Goal: Task Accomplishment & Management: Complete application form

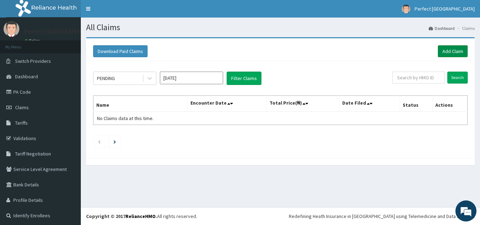
click at [448, 51] on link "Add Claim" at bounding box center [453, 51] width 30 height 12
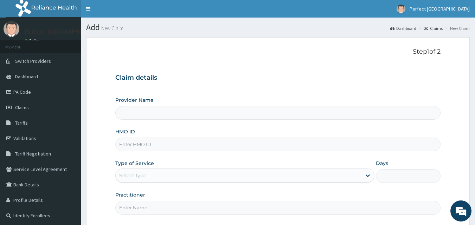
type input "Perfect [GEOGRAPHIC_DATA]"
click at [198, 153] on div "Provider Name Perfect Trinity Hospital HMO ID Type of Service Select type Days …" at bounding box center [277, 156] width 325 height 118
click at [204, 143] on input "HMO ID" at bounding box center [277, 145] width 325 height 14
type input "RAM/10145/A"
click at [373, 174] on div at bounding box center [367, 175] width 13 height 13
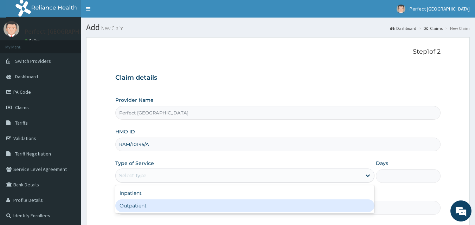
click at [344, 206] on div "Outpatient" at bounding box center [244, 205] width 259 height 13
type input "1"
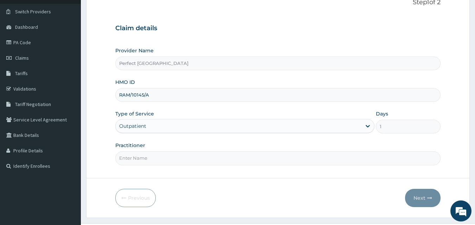
scroll to position [66, 0]
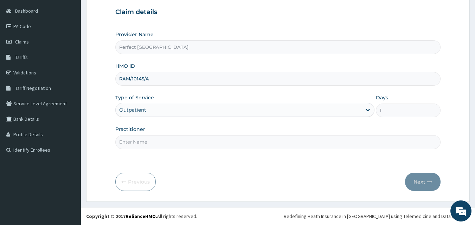
click at [228, 143] on input "Practitioner" at bounding box center [277, 142] width 325 height 14
type input "DR [PERSON_NAME]"
click at [417, 181] on button "Next" at bounding box center [422, 182] width 35 height 18
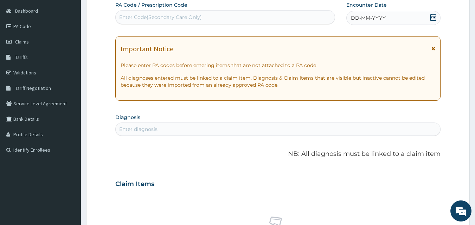
click at [432, 23] on div "DD-MM-YYYY" at bounding box center [393, 18] width 94 height 14
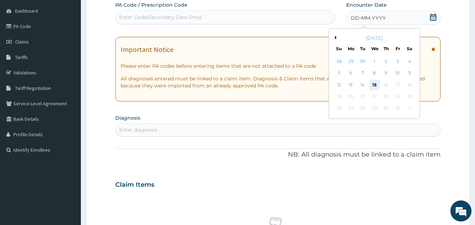
click at [373, 89] on div "15" at bounding box center [374, 85] width 11 height 11
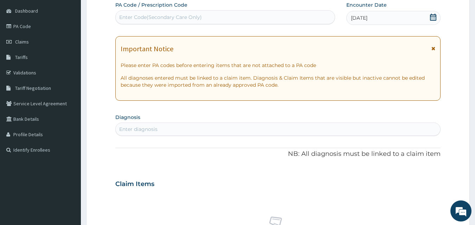
click at [431, 48] on icon at bounding box center [433, 48] width 4 height 5
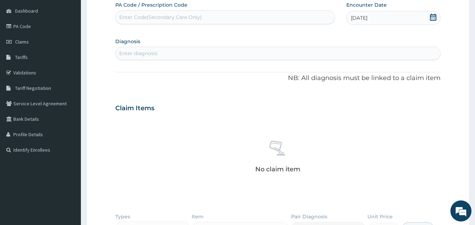
click at [280, 59] on div "Enter diagnosis" at bounding box center [278, 53] width 325 height 11
type input "FEVER"
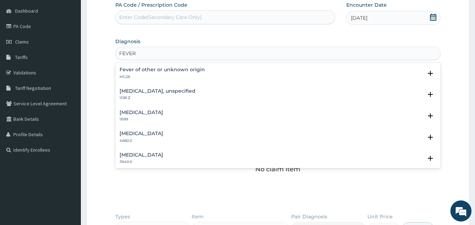
click at [194, 76] on p "MG26" at bounding box center [161, 76] width 85 height 5
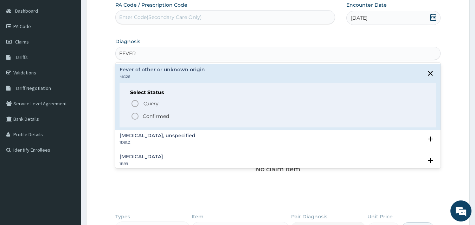
click at [137, 118] on circle "status option filled" at bounding box center [135, 116] width 6 height 6
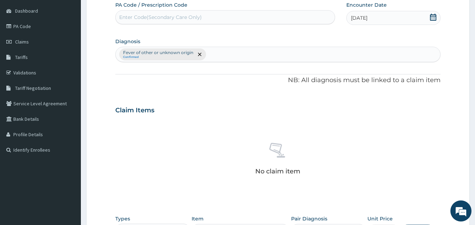
scroll to position [205, 0]
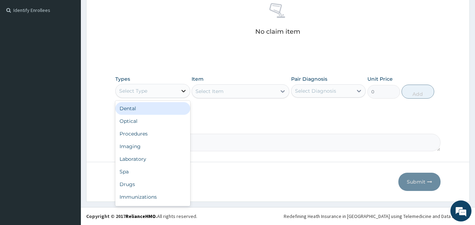
click at [180, 91] on icon at bounding box center [183, 90] width 7 height 7
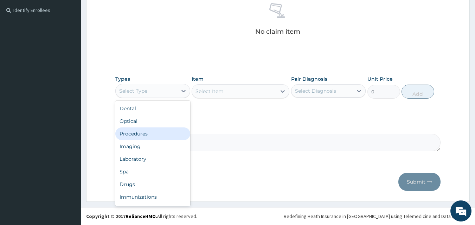
click at [164, 134] on div "Procedures" at bounding box center [152, 133] width 75 height 13
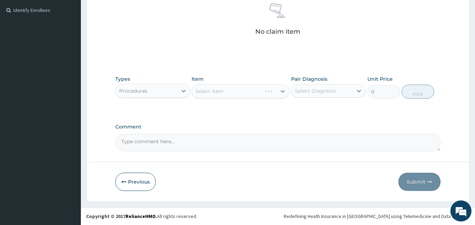
click at [279, 90] on div "Select Item" at bounding box center [240, 91] width 98 height 14
click at [280, 90] on div "Select Item" at bounding box center [240, 91] width 98 height 14
click at [290, 94] on div "Types Procedures Item Select Item Pair Diagnosis Select Diagnosis Unit Price 0 …" at bounding box center [277, 87] width 325 height 30
click at [283, 93] on icon at bounding box center [282, 91] width 7 height 7
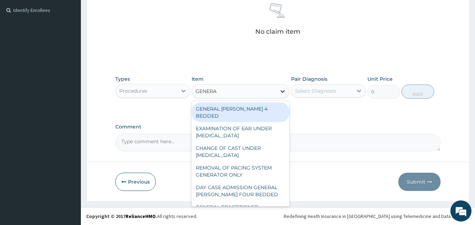
type input "GENERAL"
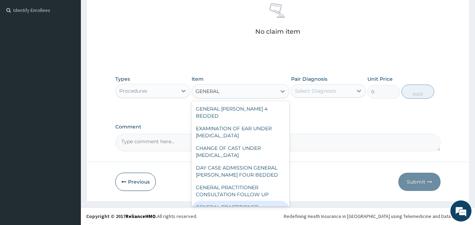
click at [243, 202] on div "GENERAL PRACTITIONER CONSULTATION FIRST OUTPATIENT CONSULTATION" at bounding box center [240, 214] width 98 height 27
type input "3000"
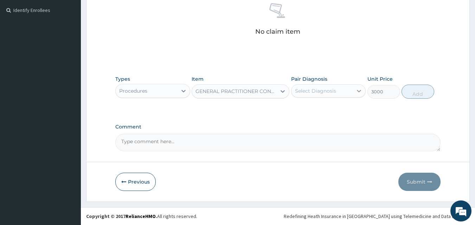
click at [359, 91] on icon at bounding box center [359, 91] width 4 height 2
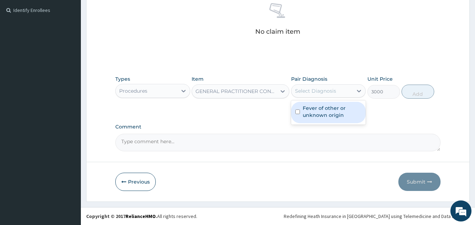
click at [299, 112] on input "checkbox" at bounding box center [297, 112] width 5 height 5
checkbox input "true"
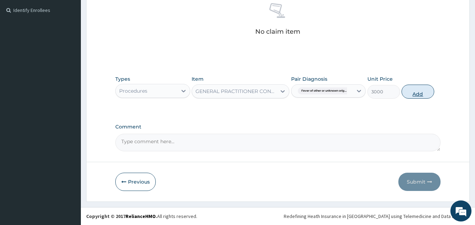
click at [414, 95] on button "Add" at bounding box center [417, 92] width 33 height 14
type input "0"
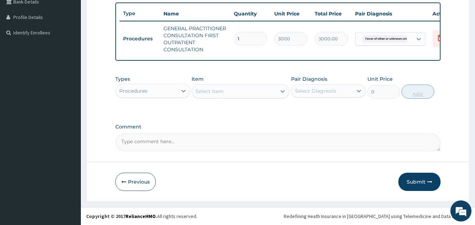
scroll to position [188, 0]
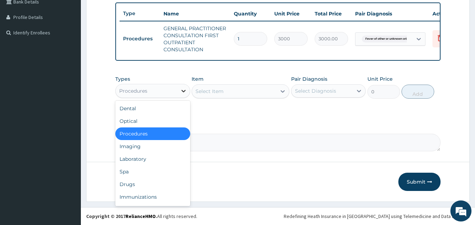
click at [185, 93] on icon at bounding box center [183, 90] width 7 height 7
click at [148, 161] on div "Laboratory" at bounding box center [152, 159] width 75 height 13
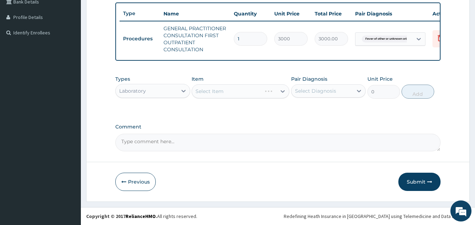
click at [281, 92] on div "Select Item" at bounding box center [240, 91] width 98 height 14
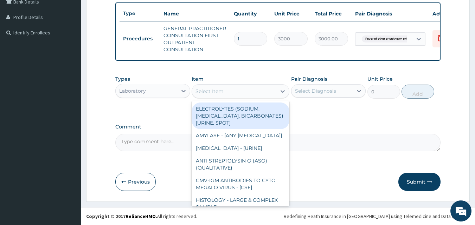
click at [281, 92] on icon at bounding box center [282, 91] width 7 height 7
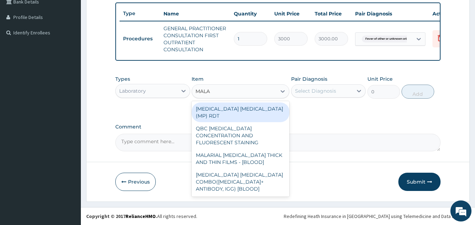
type input "MALAR"
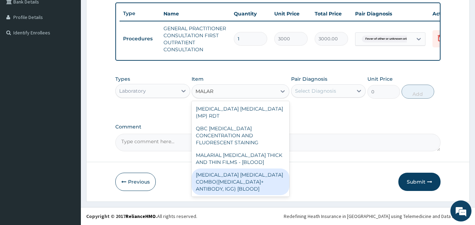
click at [214, 178] on div "[MEDICAL_DATA] [MEDICAL_DATA] COMBO([MEDICAL_DATA]+ ANTIBODY, IGG) [BLOOD]" at bounding box center [240, 182] width 98 height 27
type input "2000"
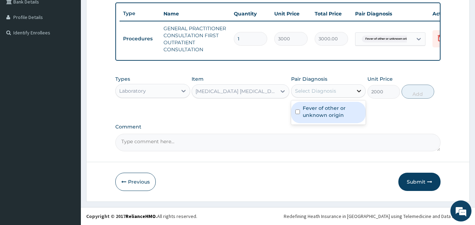
click at [364, 91] on div at bounding box center [358, 91] width 13 height 13
click at [295, 114] on input "checkbox" at bounding box center [297, 112] width 5 height 5
checkbox input "true"
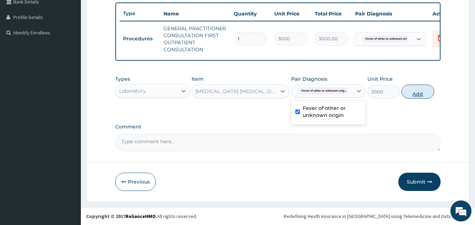
click at [426, 92] on button "Add" at bounding box center [417, 92] width 33 height 14
type input "0"
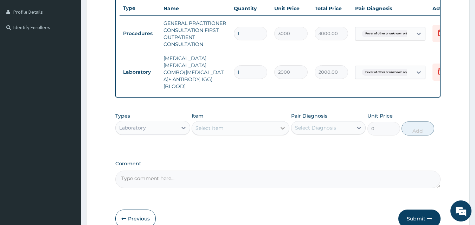
click at [283, 125] on icon at bounding box center [282, 128] width 7 height 7
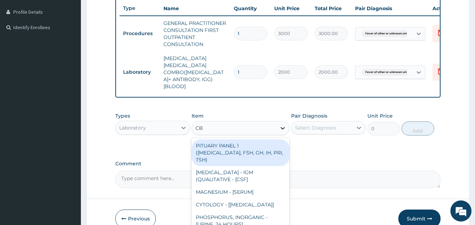
type input "CBC"
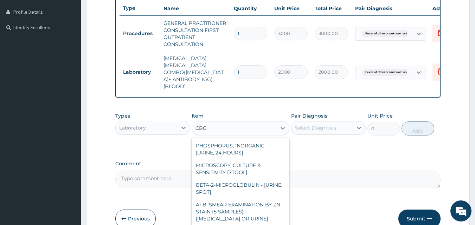
type input "3500"
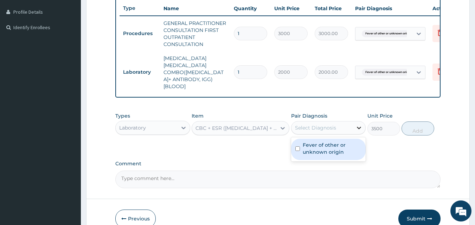
click at [364, 122] on div at bounding box center [358, 128] width 13 height 13
click at [293, 140] on div "Fever of other or unknown origin" at bounding box center [328, 149] width 75 height 21
checkbox input "true"
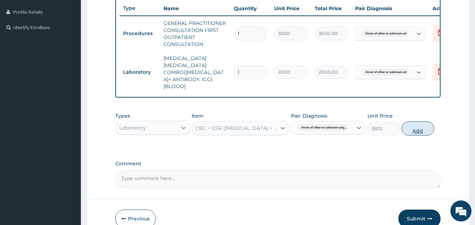
click at [415, 122] on button "Add" at bounding box center [417, 129] width 33 height 14
type input "0"
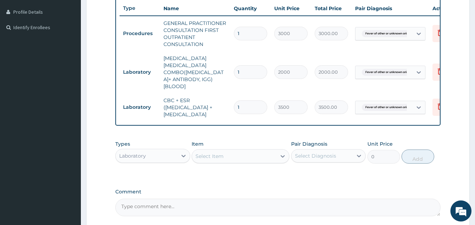
scroll to position [0, 0]
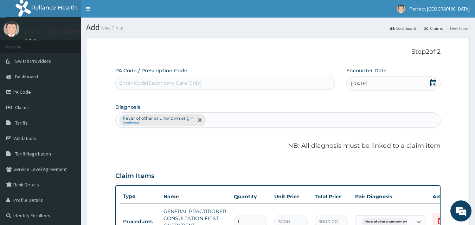
click at [235, 120] on div "Fever of other or unknown origin Confirmed" at bounding box center [278, 120] width 325 height 15
type input "[MEDICAL_DATA]"
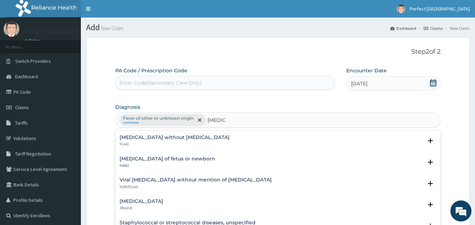
click at [170, 138] on h4 "[MEDICAL_DATA] without [MEDICAL_DATA]" at bounding box center [174, 137] width 110 height 5
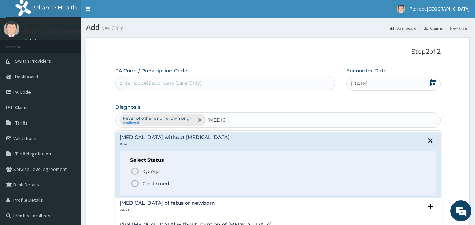
click at [137, 181] on icon "status option filled" at bounding box center [135, 183] width 8 height 8
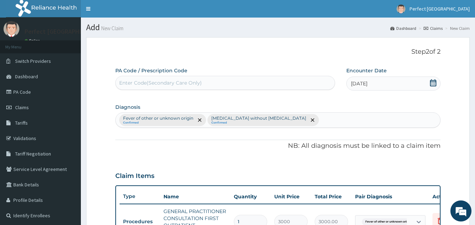
scroll to position [197, 0]
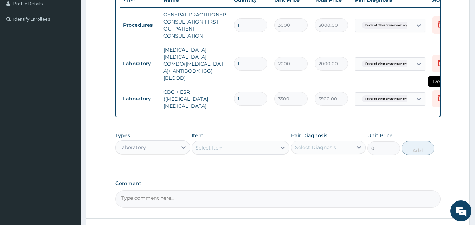
click at [437, 93] on icon at bounding box center [439, 98] width 15 height 17
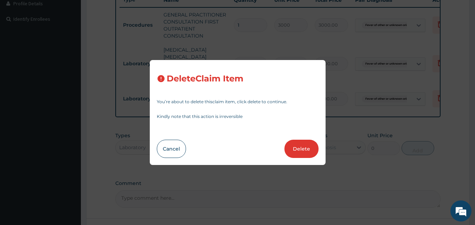
click at [356, 137] on div "Delete Claim Item You’re about to delete this claim item , click delete to cont…" at bounding box center [237, 112] width 475 height 225
click at [163, 148] on button "Cancel" at bounding box center [171, 149] width 29 height 18
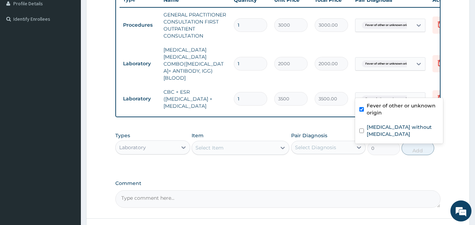
click at [415, 96] on icon at bounding box center [418, 99] width 7 height 7
click at [359, 113] on div "Fever of other or unknown origin" at bounding box center [399, 109] width 88 height 21
checkbox input "false"
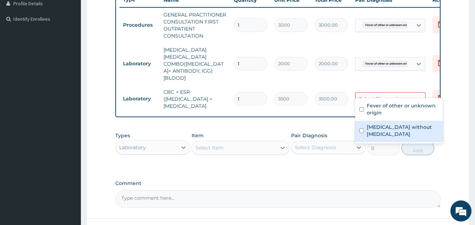
click at [359, 129] on input "checkbox" at bounding box center [361, 131] width 5 height 5
checkbox input "true"
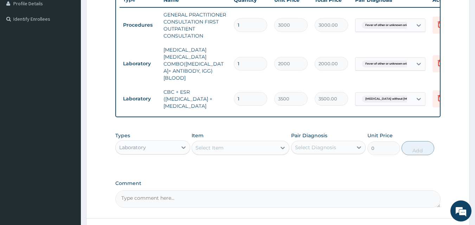
click at [327, 161] on div "Types Laboratory Item Select Item Pair Diagnosis Select Diagnosis Unit Price 0 …" at bounding box center [277, 149] width 325 height 41
click at [181, 142] on div at bounding box center [183, 147] width 13 height 13
click at [181, 145] on div at bounding box center [183, 147] width 13 height 13
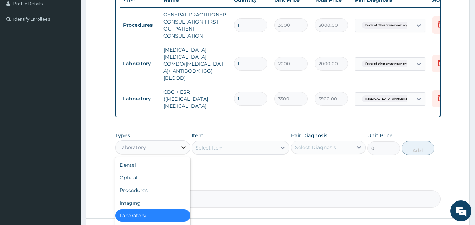
click at [181, 145] on icon at bounding box center [183, 147] width 7 height 7
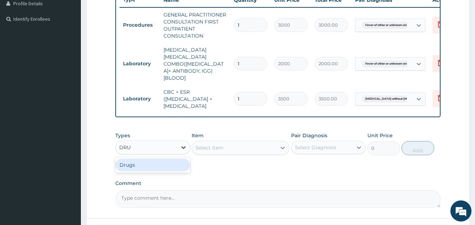
type input "DRUG"
click at [172, 163] on div "Drugs" at bounding box center [152, 165] width 75 height 13
click at [277, 145] on div "Select Item" at bounding box center [240, 148] width 98 height 14
click at [281, 148] on div "Select Item" at bounding box center [240, 148] width 98 height 14
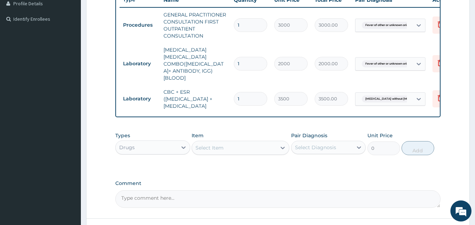
click at [281, 148] on icon at bounding box center [282, 147] width 7 height 7
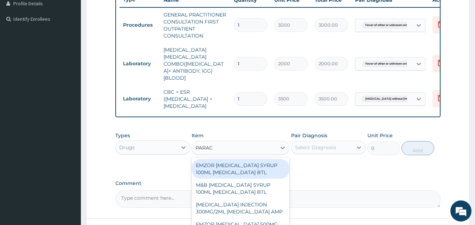
type input "PARACE"
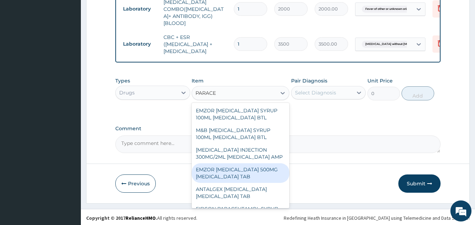
scroll to position [92, 0]
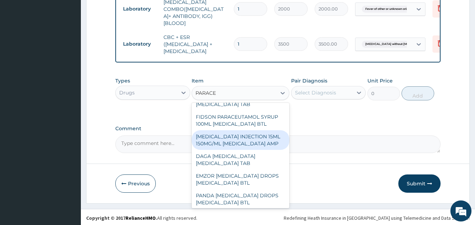
click at [267, 150] on div "[MEDICAL_DATA] INJECTION 15ML 150MG/ML [MEDICAL_DATA] AMP" at bounding box center [240, 140] width 98 height 20
type input "500"
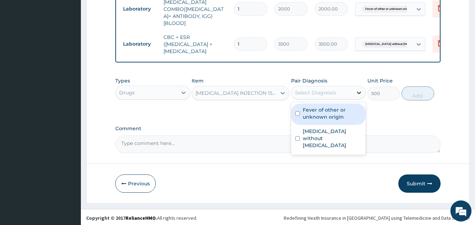
click at [361, 94] on icon at bounding box center [358, 92] width 7 height 7
click at [297, 113] on input "checkbox" at bounding box center [297, 113] width 5 height 5
checkbox input "true"
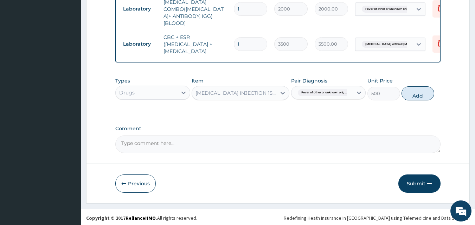
click at [404, 96] on button "Add" at bounding box center [417, 93] width 33 height 14
type input "0"
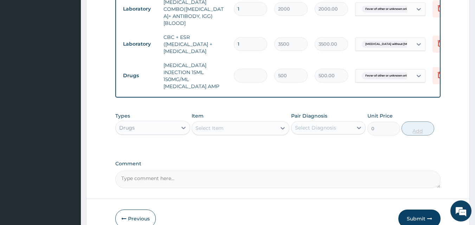
type input "0.00"
type input "4"
type input "2000.00"
type input "4"
click at [286, 125] on div at bounding box center [282, 128] width 13 height 13
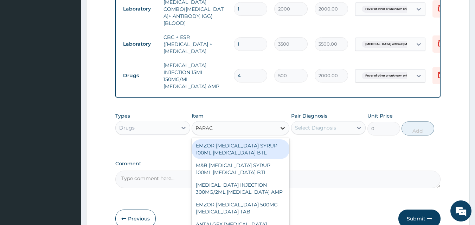
type input "PARACE"
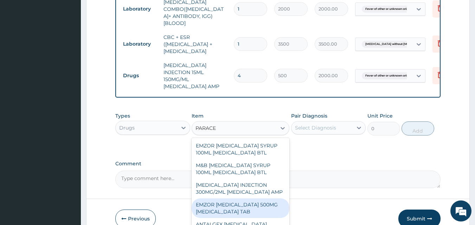
click at [250, 209] on div "EMZOR [MEDICAL_DATA] 500MG [MEDICAL_DATA] TAB" at bounding box center [240, 208] width 98 height 20
type input "10"
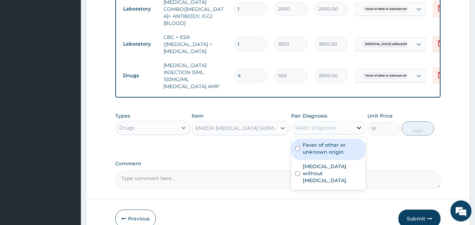
click at [356, 126] on icon at bounding box center [358, 127] width 7 height 7
click at [300, 145] on div "Fever of other or unknown origin" at bounding box center [328, 149] width 75 height 21
checkbox input "true"
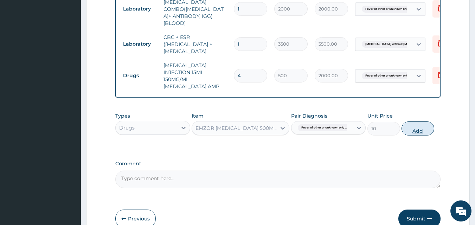
click at [413, 125] on button "Add" at bounding box center [417, 129] width 33 height 14
type input "0"
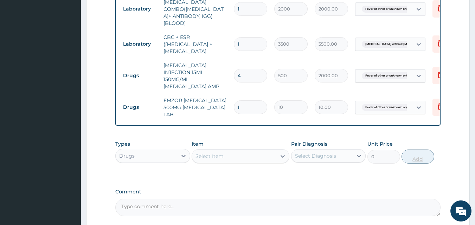
type input "18"
type input "180.00"
type input "18"
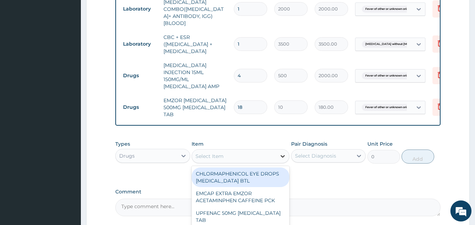
click at [284, 155] on icon at bounding box center [282, 156] width 4 height 2
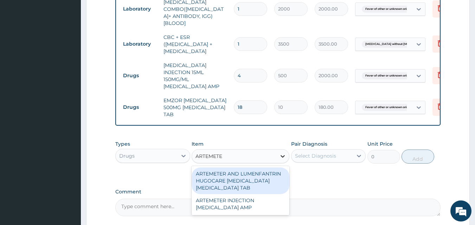
type input "ARTEMETER"
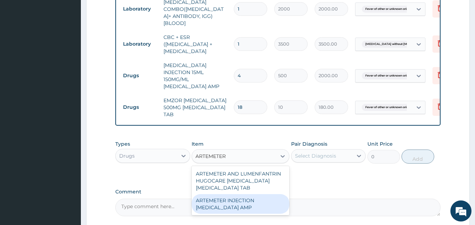
click at [229, 206] on div "ARTEMETER INJECTION [MEDICAL_DATA] AMP" at bounding box center [240, 204] width 98 height 20
type input "300"
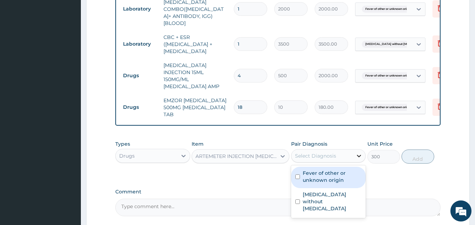
click at [363, 157] on div at bounding box center [358, 156] width 13 height 13
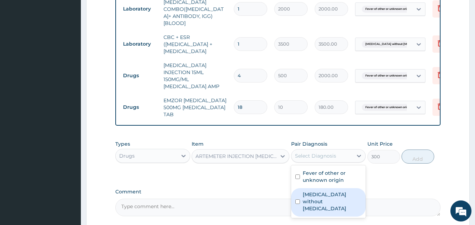
click at [295, 199] on input "checkbox" at bounding box center [297, 201] width 5 height 5
checkbox input "true"
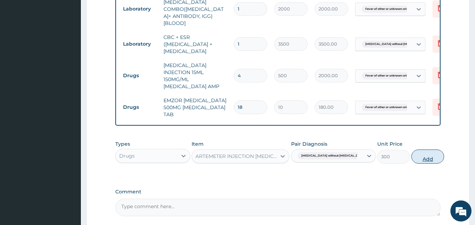
click at [414, 155] on button "Add" at bounding box center [427, 157] width 33 height 14
type input "0"
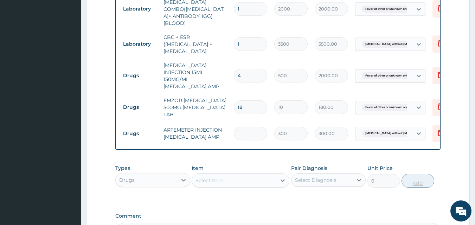
type input "0.00"
type input "6"
type input "1800.00"
type input "6"
click at [281, 177] on icon at bounding box center [282, 180] width 7 height 7
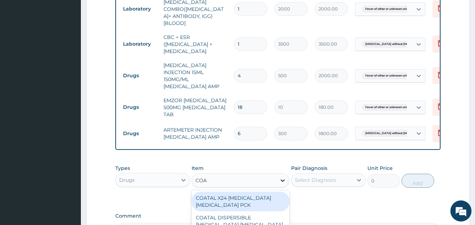
type input "[PERSON_NAME]"
click at [256, 197] on div "[MEDICAL_DATA] FORTE 80/480 BY 6 [MEDICAL_DATA] [MEDICAL_DATA] PCK" at bounding box center [240, 205] width 98 height 27
type input "2800"
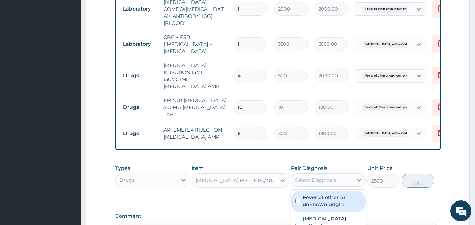
click at [352, 175] on div "Select Diagnosis" at bounding box center [321, 180] width 61 height 11
click at [295, 203] on div "Fever of other or unknown origin" at bounding box center [328, 201] width 75 height 21
checkbox input "true"
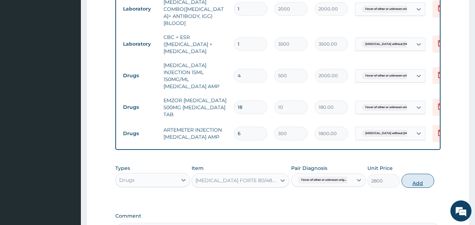
click at [420, 177] on button "Add" at bounding box center [417, 181] width 33 height 14
type input "0"
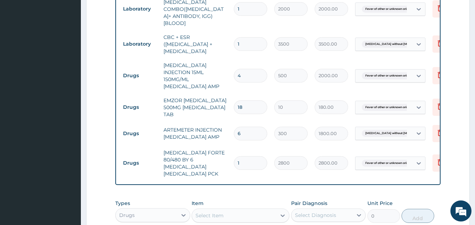
scroll to position [367, 0]
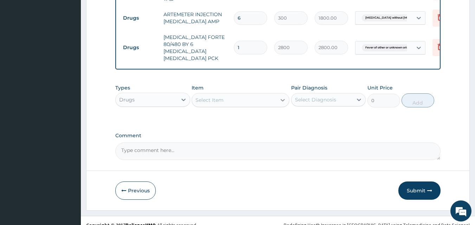
click at [286, 97] on icon at bounding box center [282, 100] width 7 height 7
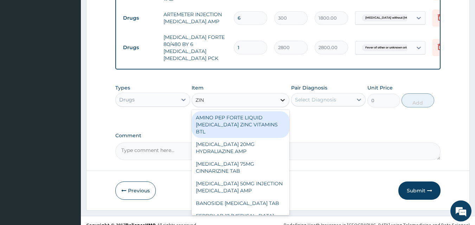
type input "ZINC"
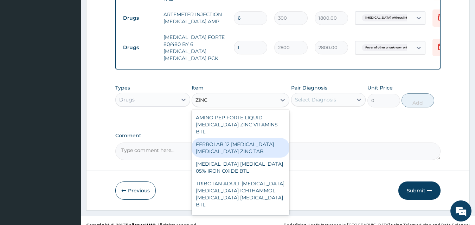
scroll to position [92, 0]
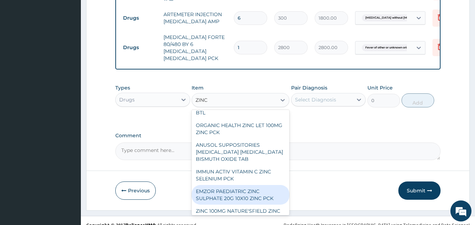
click at [242, 185] on div "EMZOR PAEDIATRIC ZINC SULPHATE 20G 10X10 ZINC PCK" at bounding box center [240, 195] width 98 height 20
type input "450"
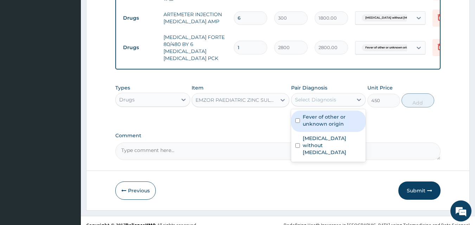
click at [350, 94] on div "Select Diagnosis" at bounding box center [321, 99] width 61 height 11
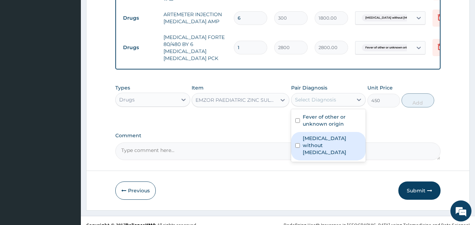
click at [301, 132] on div "[MEDICAL_DATA] without [MEDICAL_DATA]" at bounding box center [328, 146] width 75 height 28
checkbox input "true"
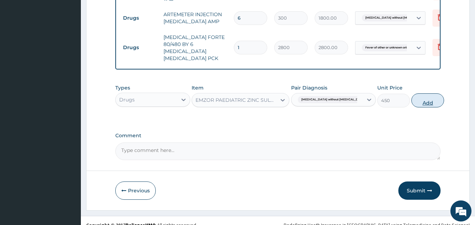
drag, startPoint x: 406, startPoint y: 82, endPoint x: 407, endPoint y: 87, distance: 5.5
click at [407, 87] on div "Types Drugs Item EMZOR PAEDIATRIC ZINC SULPHATE 20G 10X10 ZINC PCK Pair Diagnos…" at bounding box center [277, 96] width 325 height 30
click at [411, 93] on button "Add" at bounding box center [427, 100] width 33 height 14
type input "0"
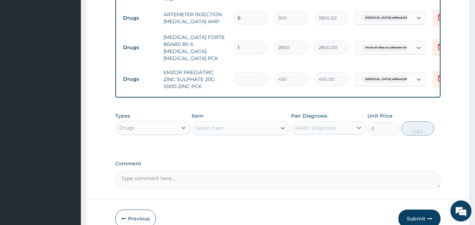
type input "0.00"
type input "5"
type input "2250.00"
type input "5"
click at [425, 215] on button "Submit" at bounding box center [419, 219] width 42 height 18
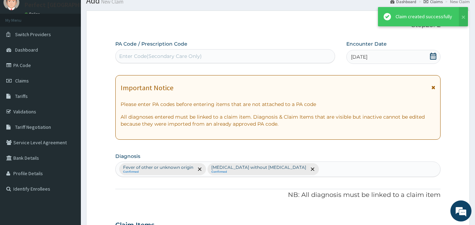
scroll to position [367, 0]
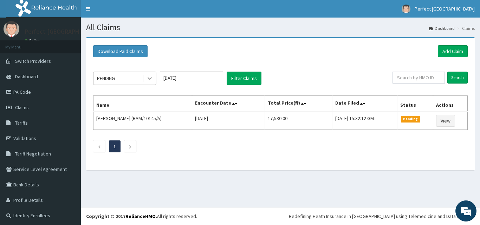
click at [151, 83] on div at bounding box center [149, 78] width 13 height 13
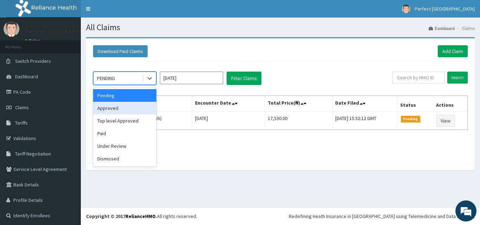
click at [144, 106] on div "Approved" at bounding box center [124, 108] width 63 height 13
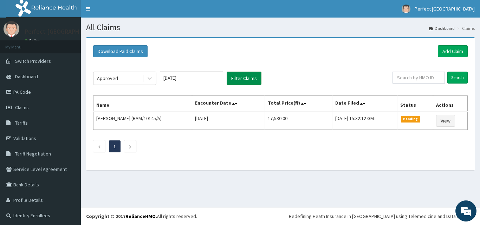
click at [237, 80] on button "Filter Claims" at bounding box center [244, 78] width 35 height 13
